Goal: Check status: Check status

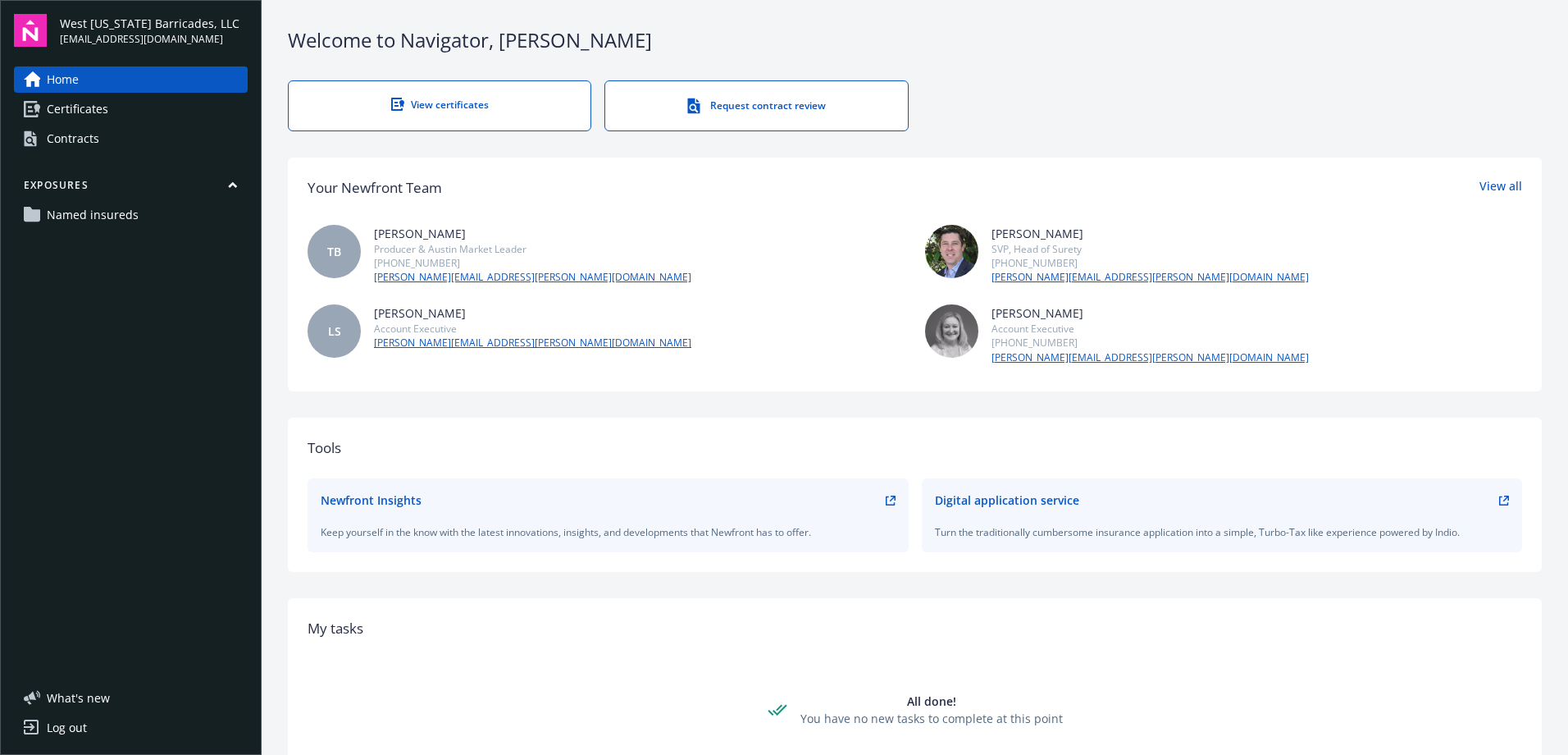
click at [83, 104] on span "Certificates" at bounding box center [77, 109] width 61 height 26
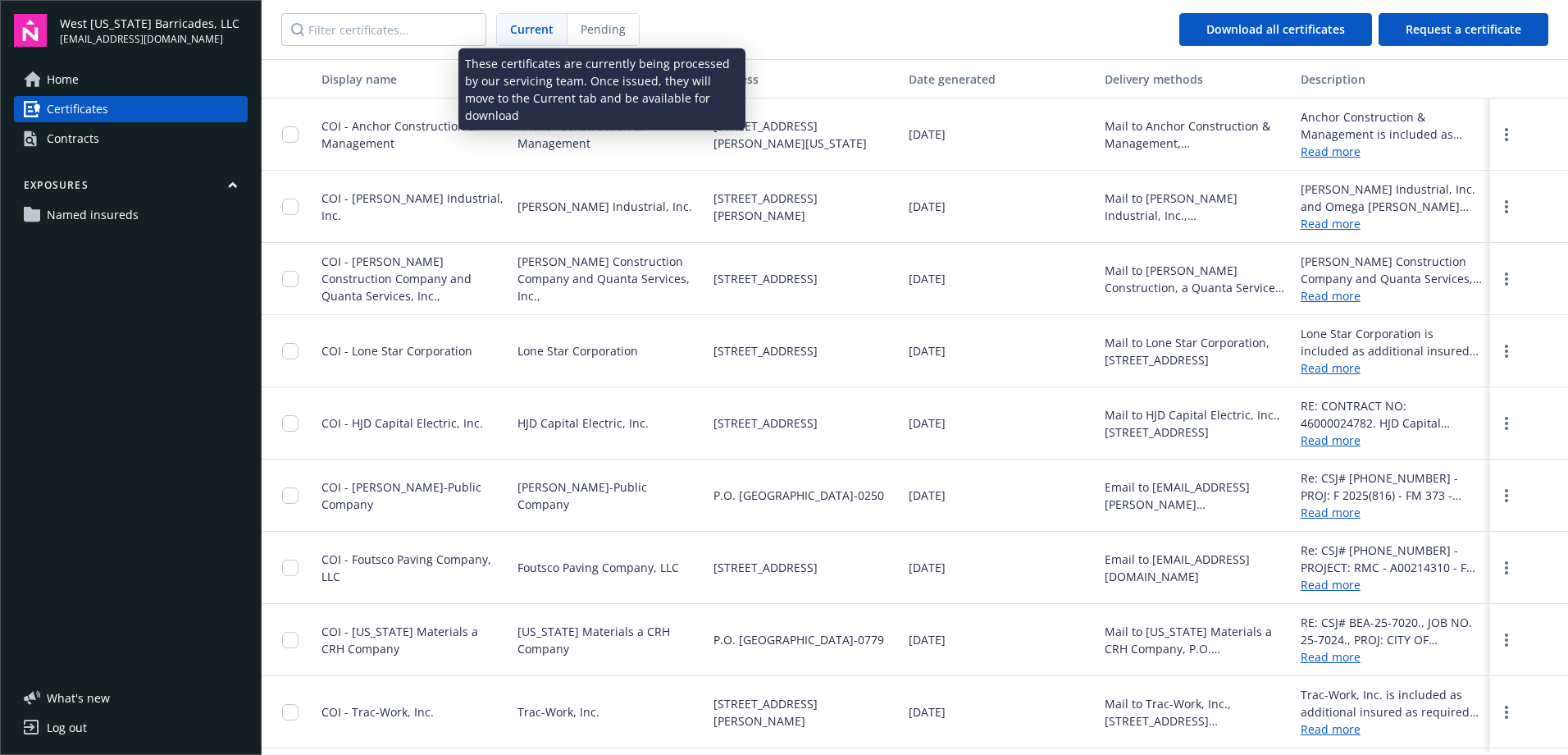
click at [581, 44] on div "Pending" at bounding box center [604, 29] width 72 height 31
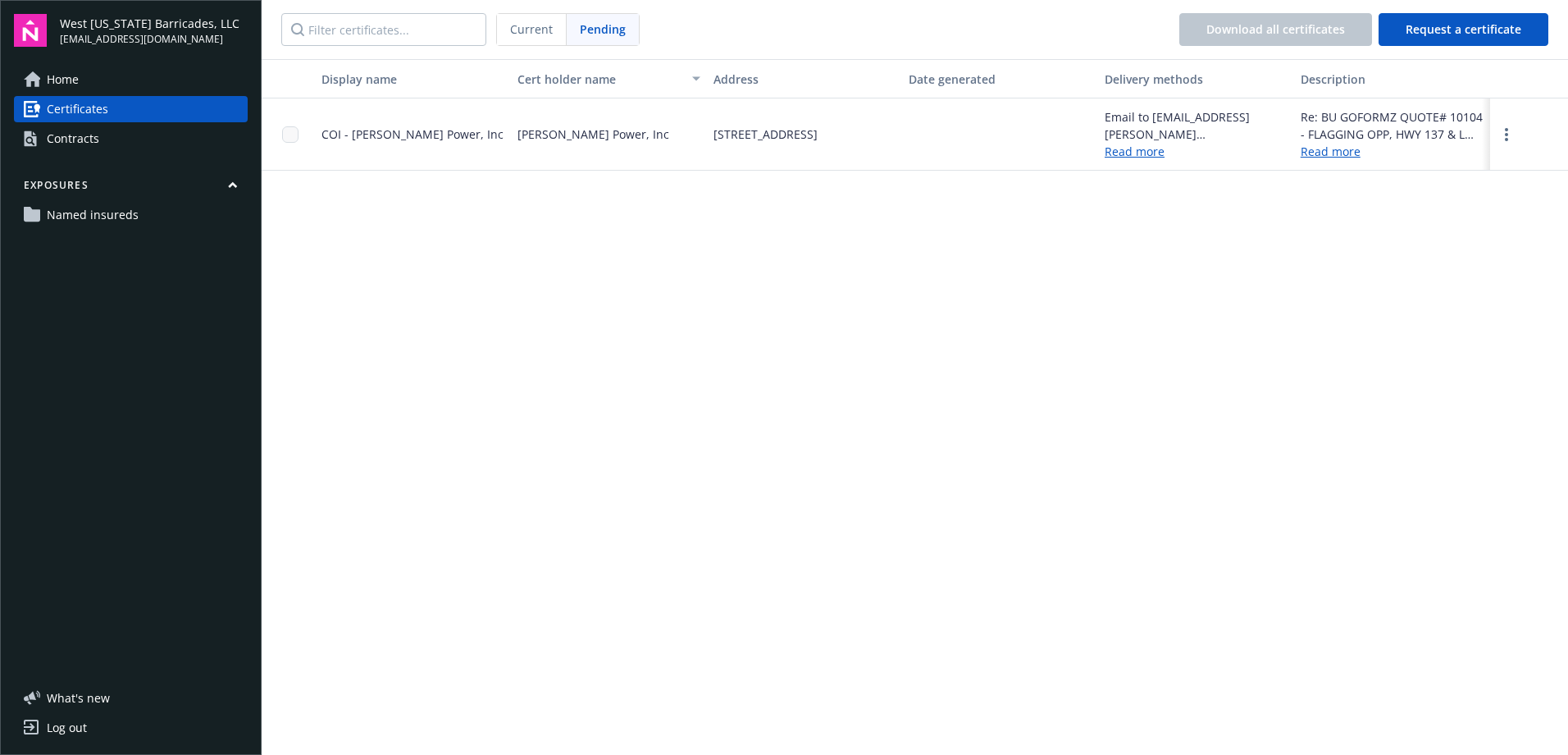
click at [538, 29] on span "Current" at bounding box center [531, 29] width 43 height 17
